Goal: Complete application form: Complete application form

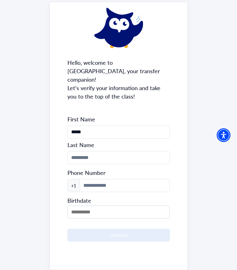
scroll to position [34, 0]
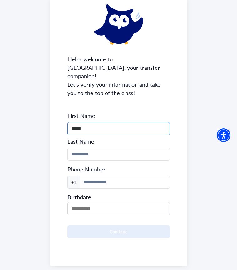
click at [103, 122] on input "*****" at bounding box center [118, 128] width 102 height 13
type input "******"
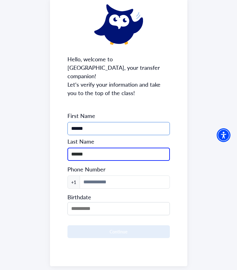
type input "******"
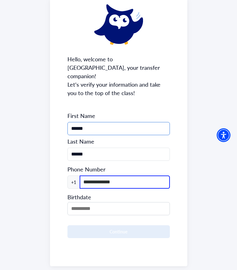
type input "**********"
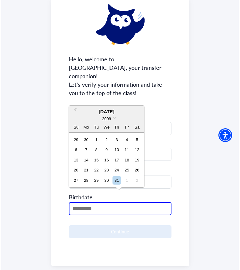
scroll to position [0, 0]
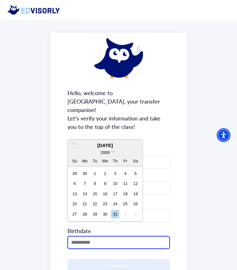
click at [111, 151] on div "2009" at bounding box center [105, 152] width 75 height 7
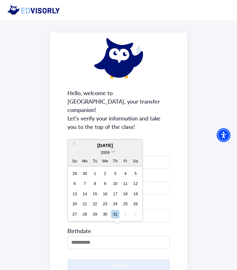
click at [113, 151] on span at bounding box center [113, 151] width 4 height 4
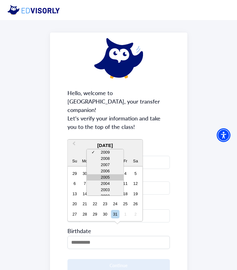
click at [111, 179] on div "2005" at bounding box center [105, 177] width 37 height 6
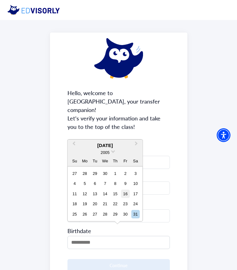
click at [127, 196] on div "16" at bounding box center [125, 193] width 8 height 8
type input "**********"
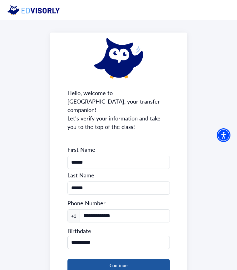
click at [107, 259] on button "Continue" at bounding box center [118, 265] width 102 height 13
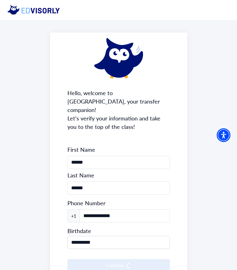
click at [107, 256] on form "**********" at bounding box center [118, 209] width 102 height 126
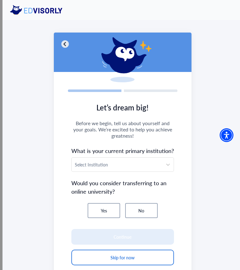
click at [96, 162] on div at bounding box center [117, 164] width 84 height 9
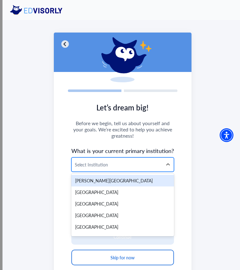
click at [117, 165] on div at bounding box center [117, 164] width 84 height 9
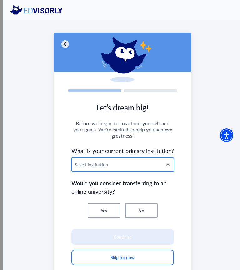
click at [117, 165] on div at bounding box center [117, 164] width 84 height 9
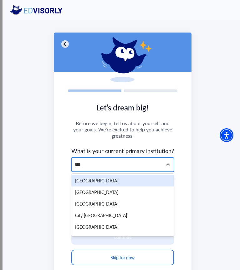
type input "****"
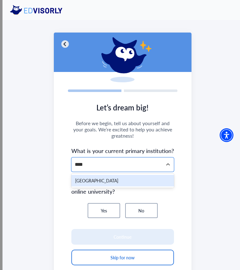
click at [108, 182] on div "[GEOGRAPHIC_DATA]" at bounding box center [122, 181] width 102 height 12
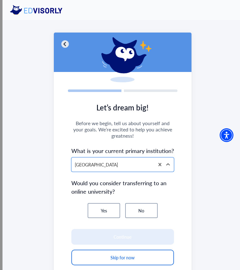
click at [139, 210] on button "No" at bounding box center [141, 210] width 32 height 15
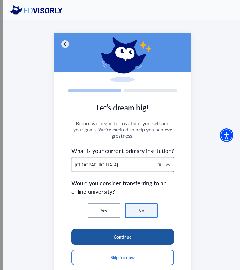
click at [137, 234] on button "Continue" at bounding box center [122, 237] width 102 height 16
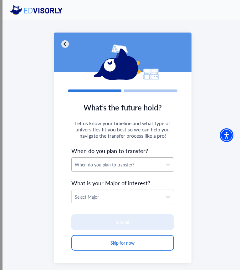
click at [122, 161] on div "When do you plan to transfer?" at bounding box center [117, 164] width 84 height 7
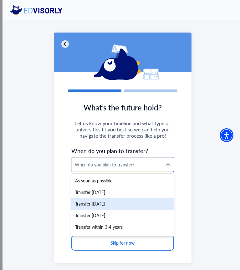
click at [115, 206] on div "Transfer [DATE]" at bounding box center [122, 204] width 102 height 12
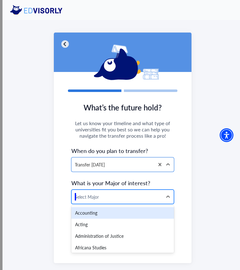
click at [121, 198] on div at bounding box center [117, 196] width 84 height 9
type input "********"
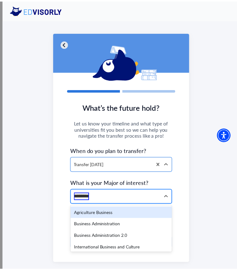
scroll to position [0, 1]
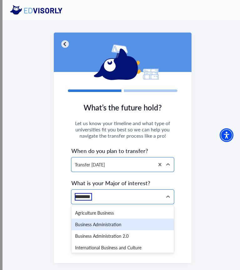
click at [121, 221] on div "Business Administration" at bounding box center [122, 224] width 102 height 12
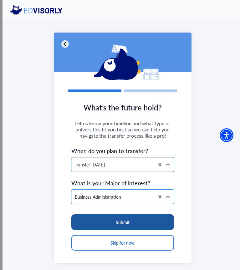
click at [138, 224] on button "Submit" at bounding box center [122, 222] width 102 height 16
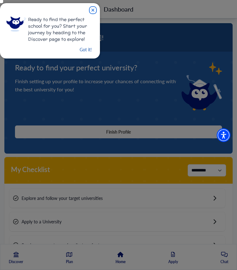
click at [85, 48] on button "Got it!" at bounding box center [85, 50] width 13 height 8
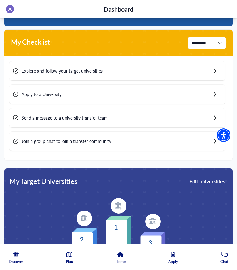
scroll to position [129, 0]
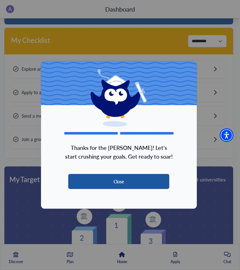
click at [130, 186] on button "Close" at bounding box center [118, 181] width 101 height 15
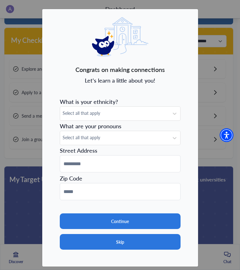
click at [122, 245] on button "Skip" at bounding box center [120, 242] width 121 height 16
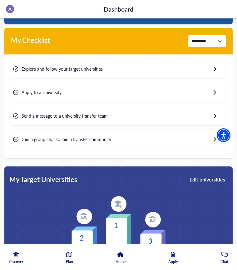
click at [92, 75] on div "Explore and follow your target universities" at bounding box center [117, 68] width 216 height 19
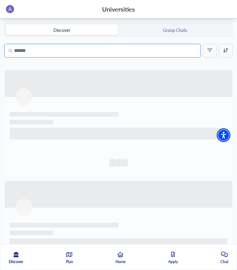
click at [95, 50] on input "Search" at bounding box center [102, 51] width 196 height 14
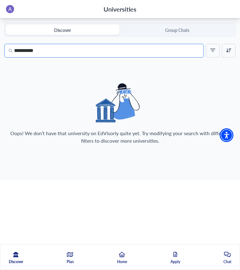
click at [113, 52] on input "**********" at bounding box center [103, 51] width 199 height 14
type input "*"
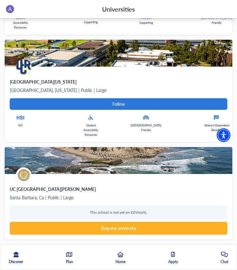
scroll to position [629, 0]
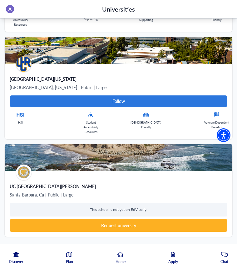
click at [27, 257] on div "Discover Plan Home Apply Chat" at bounding box center [118, 257] width 237 height 26
click at [15, 255] on icon at bounding box center [15, 253] width 5 height 5
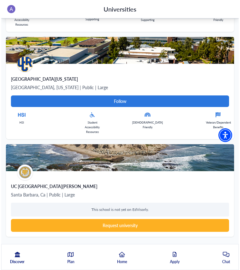
scroll to position [0, 0]
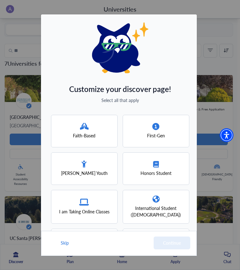
click at [88, 129] on div "Faith-Based" at bounding box center [84, 131] width 22 height 16
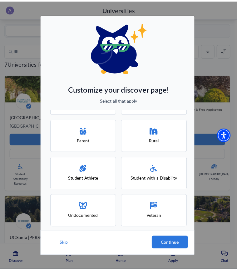
scroll to position [153, 0]
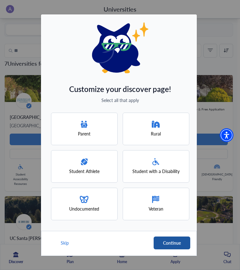
click at [166, 246] on button "Continue" at bounding box center [171, 242] width 37 height 13
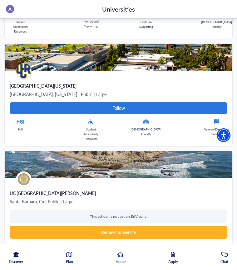
scroll to position [629, 0]
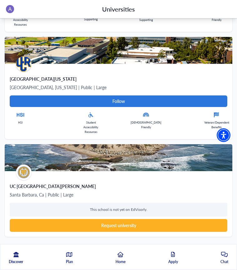
click at [20, 255] on link "Discover" at bounding box center [16, 260] width 14 height 18
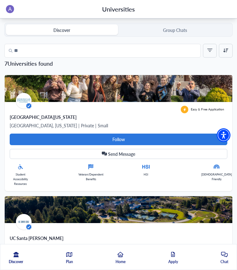
click at [16, 255] on icon at bounding box center [15, 253] width 5 height 5
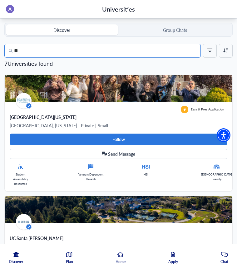
click at [102, 53] on input "**" at bounding box center [102, 51] width 196 height 14
type input "*"
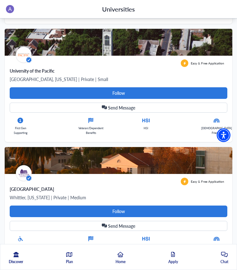
scroll to position [1500, 0]
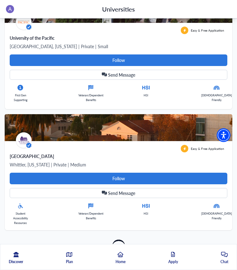
click at [124, 255] on link "Home" at bounding box center [121, 260] width 10 height 18
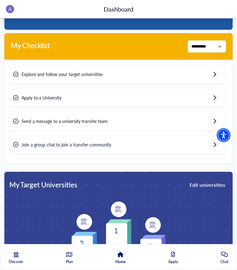
scroll to position [139, 0]
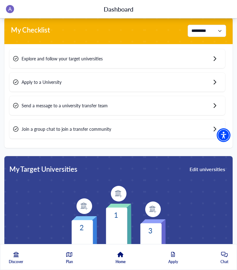
click at [170, 256] on link "Apply" at bounding box center [173, 260] width 10 height 18
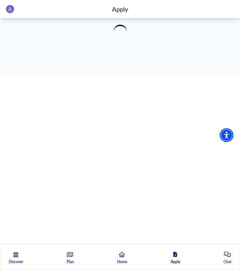
click at [174, 256] on icon at bounding box center [175, 253] width 4 height 5
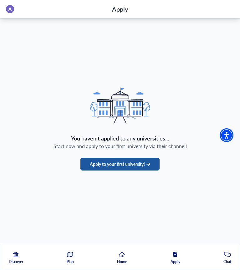
click at [134, 166] on button "Apply to your first university!" at bounding box center [119, 163] width 79 height 13
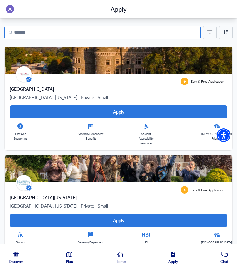
click at [53, 30] on input "text" at bounding box center [102, 33] width 196 height 14
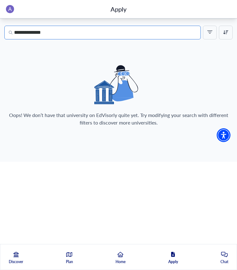
type input "**********"
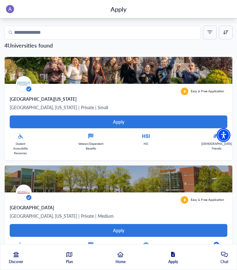
click at [223, 257] on link "Chat" at bounding box center [225, 260] width 8 height 18
